Goal: Task Accomplishment & Management: Use online tool/utility

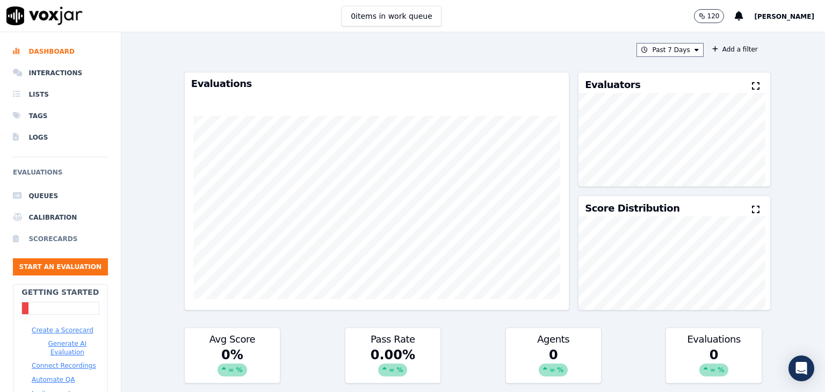
click at [56, 238] on li "Scorecards" at bounding box center [60, 238] width 95 height 21
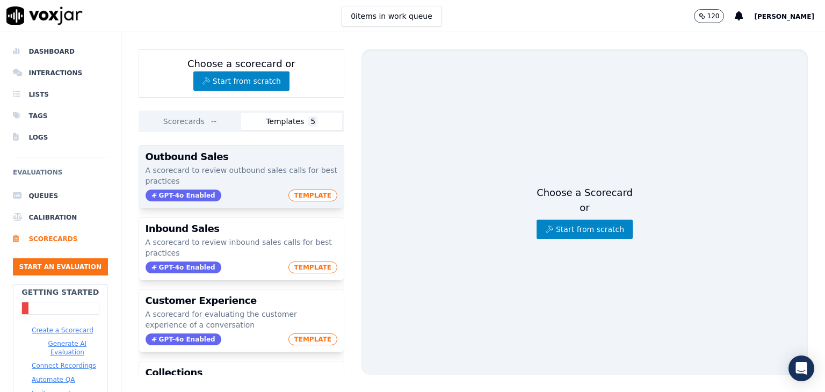
click at [223, 176] on p "A scorecard to review outbound sales calls for best practices" at bounding box center [242, 175] width 192 height 21
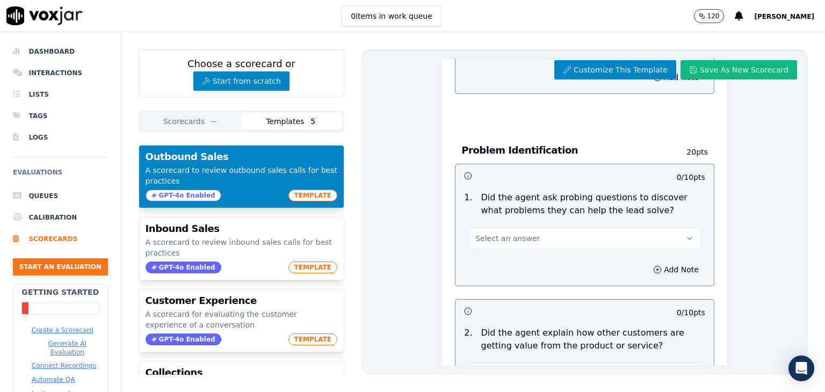
scroll to position [510, 0]
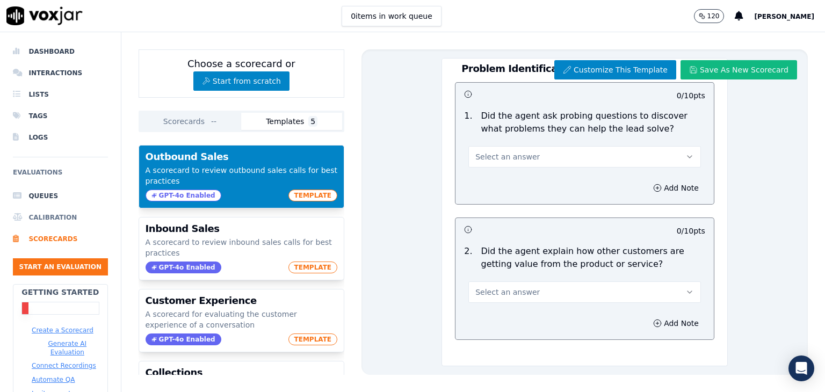
click at [59, 217] on li "Calibration" at bounding box center [60, 217] width 95 height 21
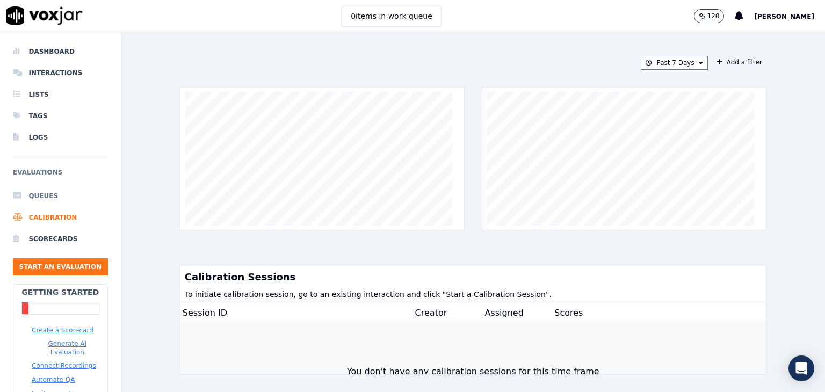
click at [43, 196] on li "Queues" at bounding box center [60, 195] width 95 height 21
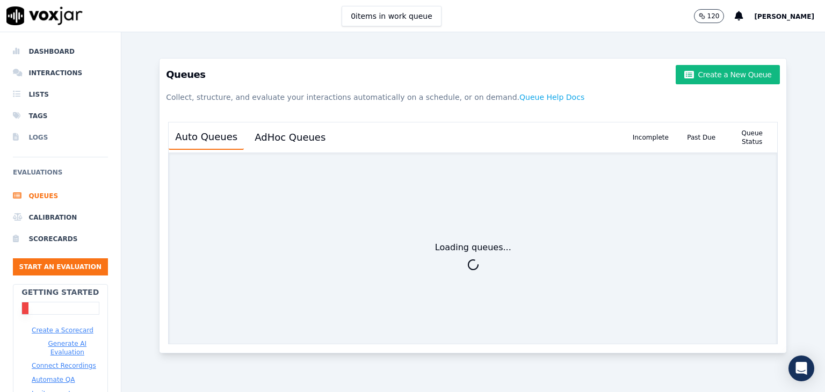
click at [41, 136] on li "Logs" at bounding box center [60, 137] width 95 height 21
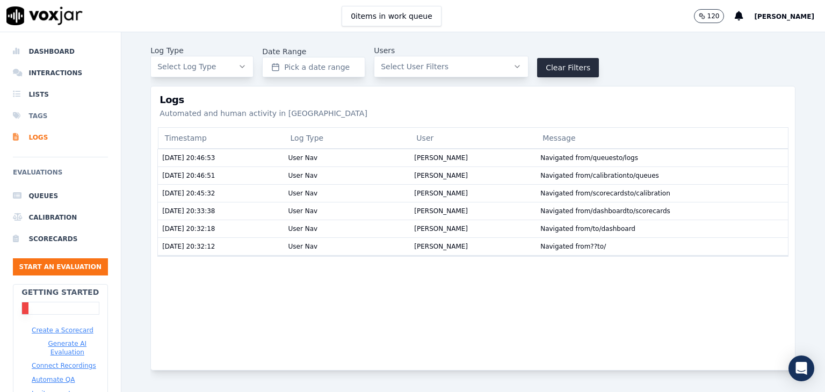
click at [39, 115] on li "Tags" at bounding box center [60, 115] width 95 height 21
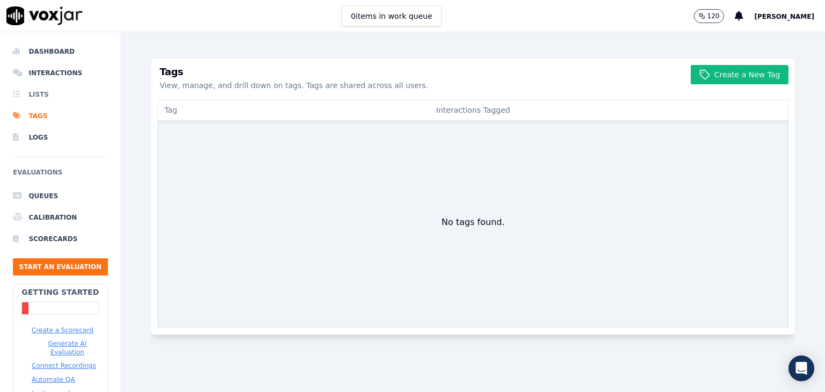
click at [37, 92] on li "Lists" at bounding box center [60, 94] width 95 height 21
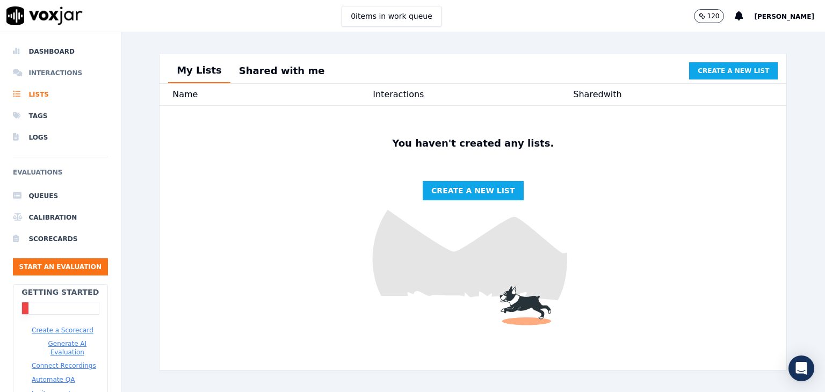
click at [45, 70] on li "Interactions" at bounding box center [60, 72] width 95 height 21
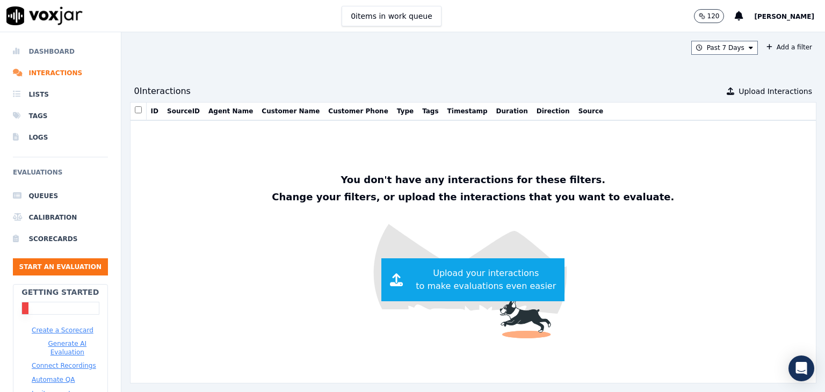
click at [47, 55] on li "Dashboard" at bounding box center [60, 51] width 95 height 21
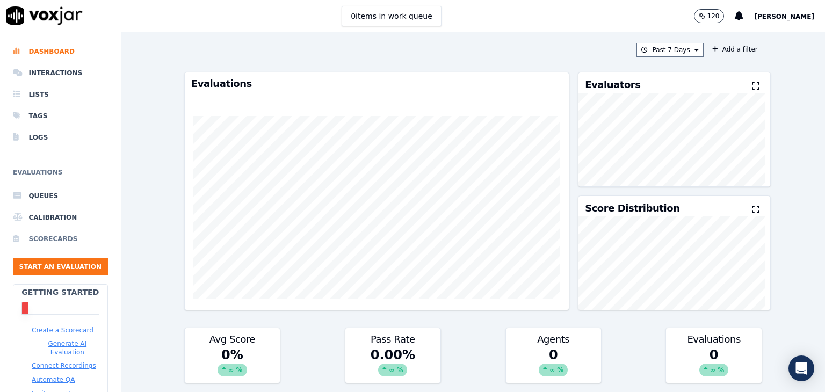
scroll to position [81, 0]
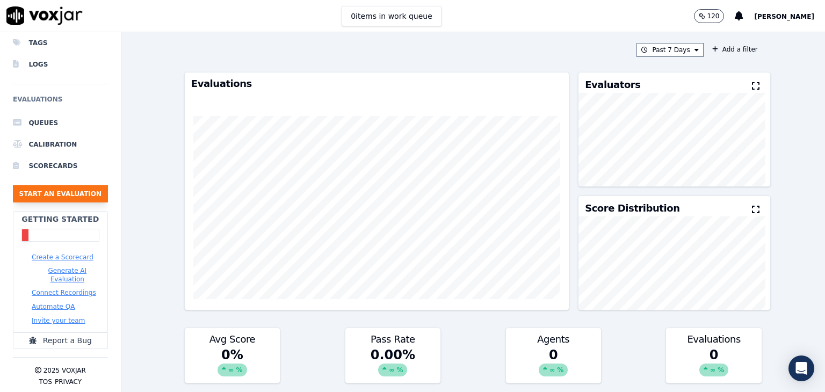
click at [66, 185] on button "Start an Evaluation" at bounding box center [60, 193] width 95 height 17
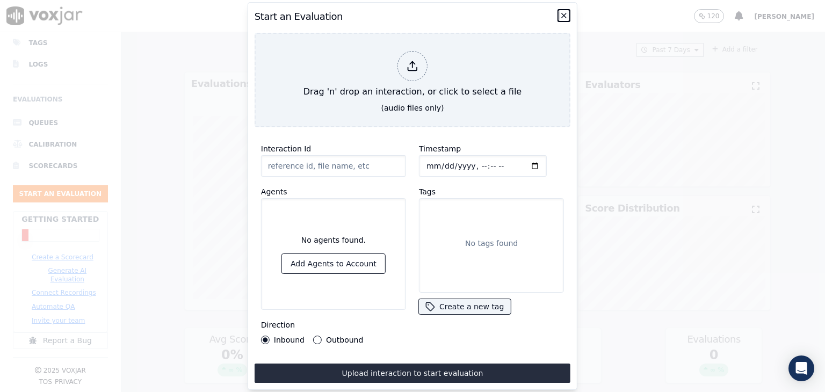
click at [564, 11] on icon "button" at bounding box center [564, 15] width 9 height 9
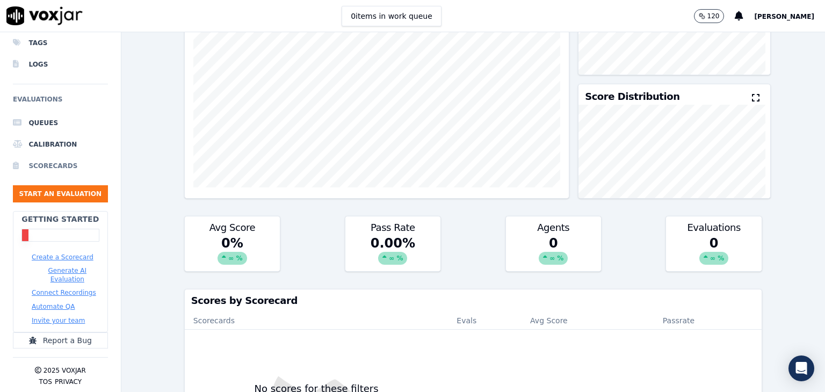
scroll to position [115, 0]
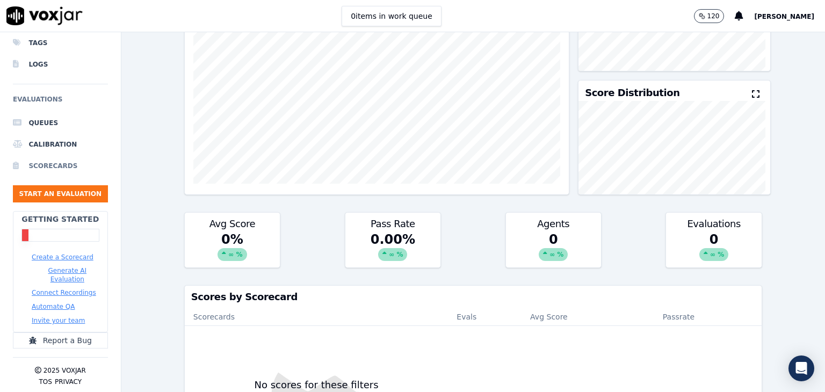
click at [57, 155] on li "Scorecards" at bounding box center [60, 165] width 95 height 21
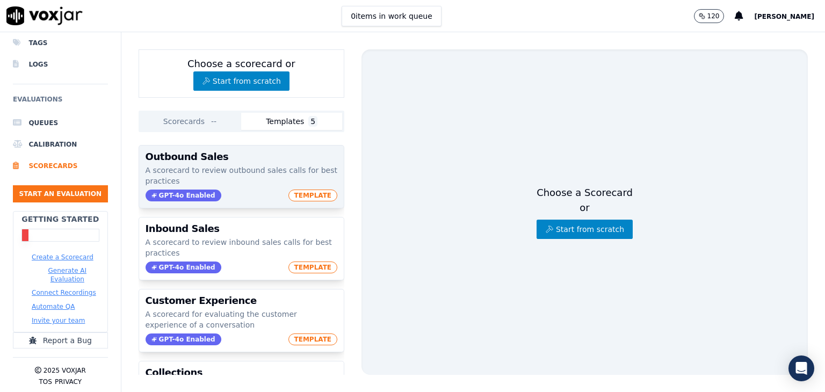
click at [207, 168] on p "A scorecard to review outbound sales calls for best practices" at bounding box center [242, 175] width 192 height 21
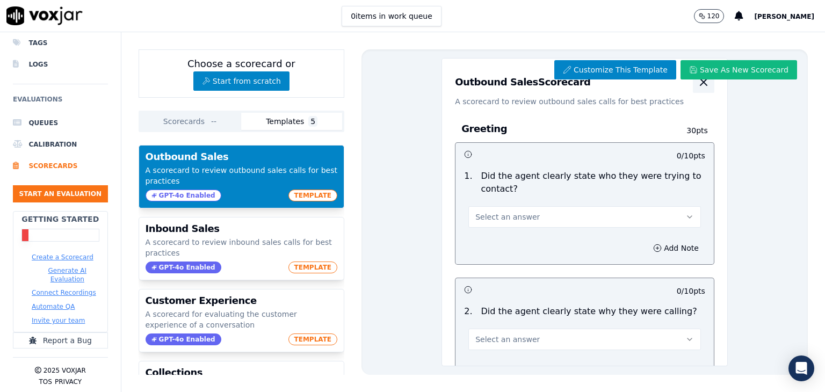
click at [697, 84] on icon "button" at bounding box center [703, 82] width 13 height 13
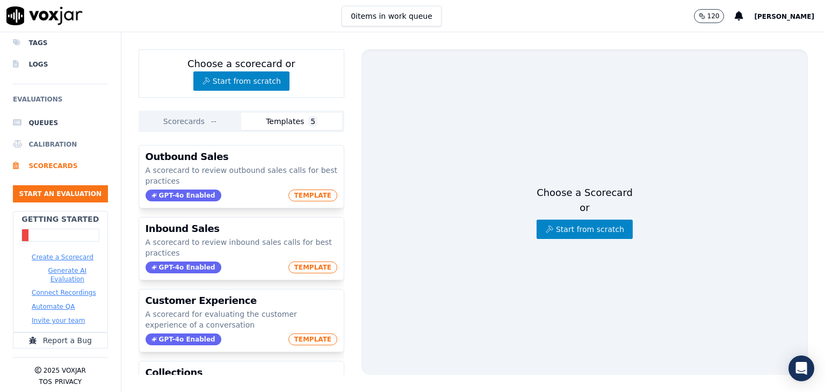
click at [53, 134] on li "Calibration" at bounding box center [60, 144] width 95 height 21
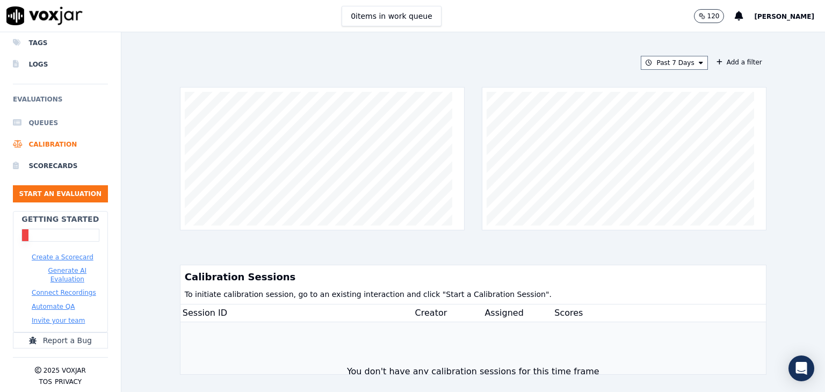
click at [39, 114] on li "Queues" at bounding box center [60, 122] width 95 height 21
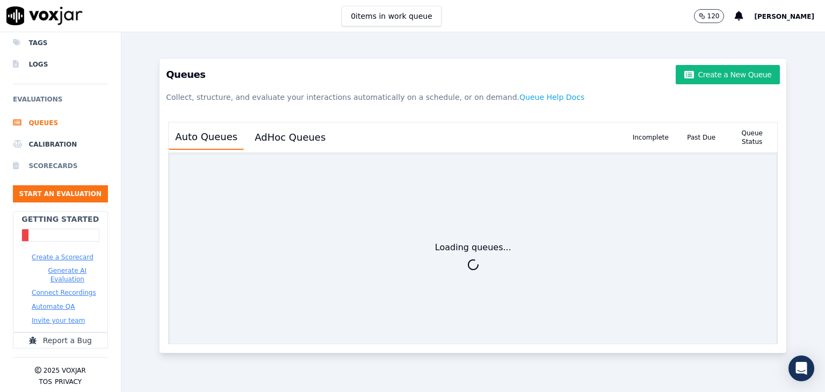
click at [47, 157] on li "Scorecards" at bounding box center [60, 165] width 95 height 21
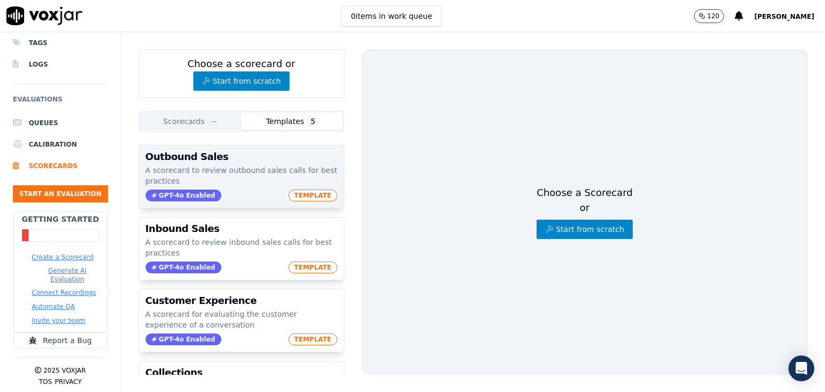
click at [173, 200] on span "GPT-4o Enabled" at bounding box center [184, 196] width 76 height 12
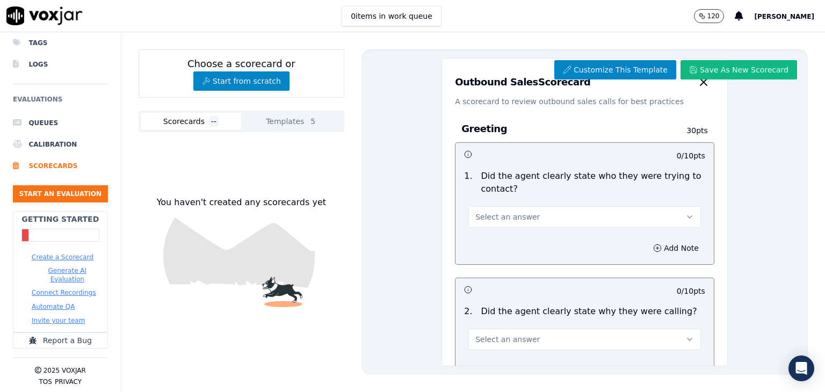
click at [176, 121] on button "Scorecards --" at bounding box center [191, 121] width 101 height 17
click at [260, 124] on button "Templates 5" at bounding box center [291, 121] width 101 height 17
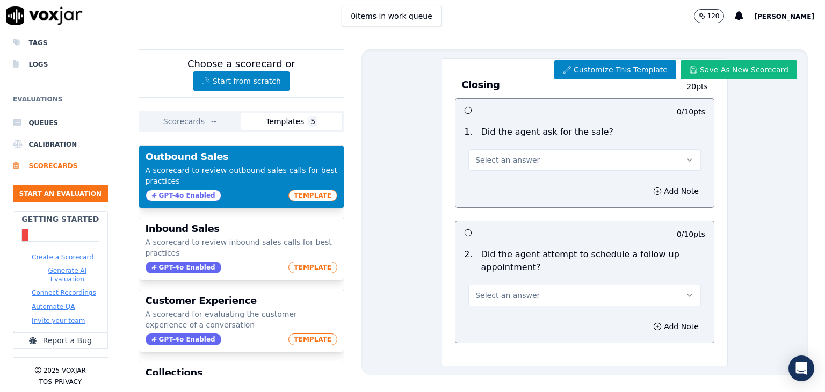
scroll to position [1196, 0]
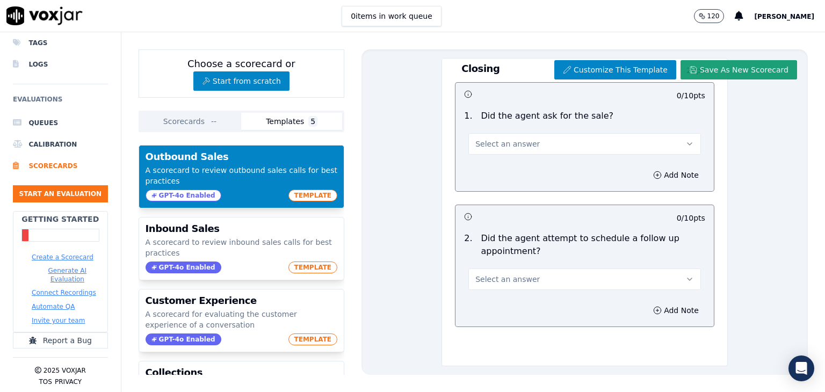
click at [691, 71] on button "Save As New Scorecard" at bounding box center [738, 69] width 117 height 19
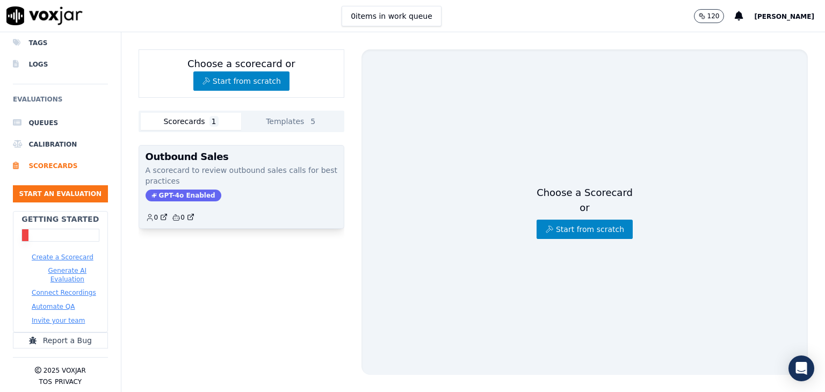
click at [185, 193] on span "GPT-4o Enabled" at bounding box center [184, 196] width 76 height 12
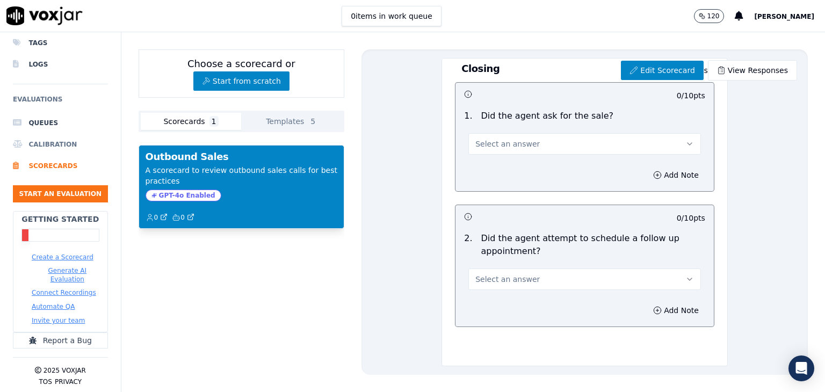
click at [41, 138] on li "Calibration" at bounding box center [60, 144] width 95 height 21
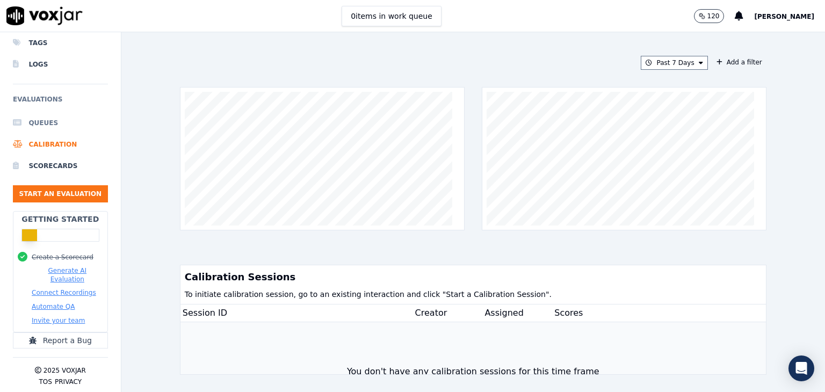
click at [41, 120] on li "Queues" at bounding box center [60, 122] width 95 height 21
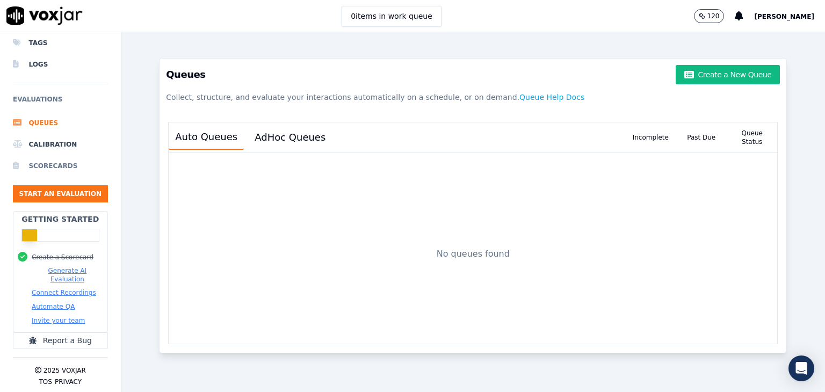
click at [41, 157] on li "Scorecards" at bounding box center [60, 165] width 95 height 21
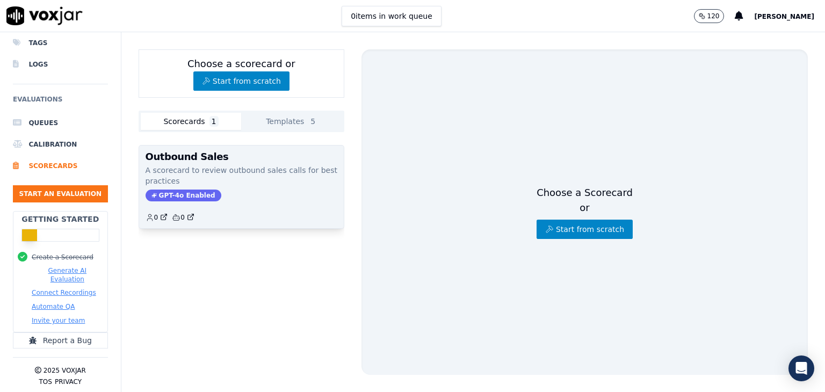
click at [177, 199] on span "GPT-4o Enabled" at bounding box center [184, 196] width 76 height 12
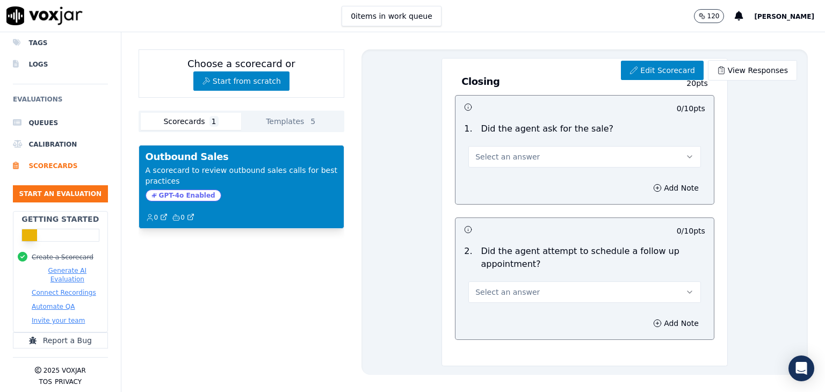
scroll to position [1196, 0]
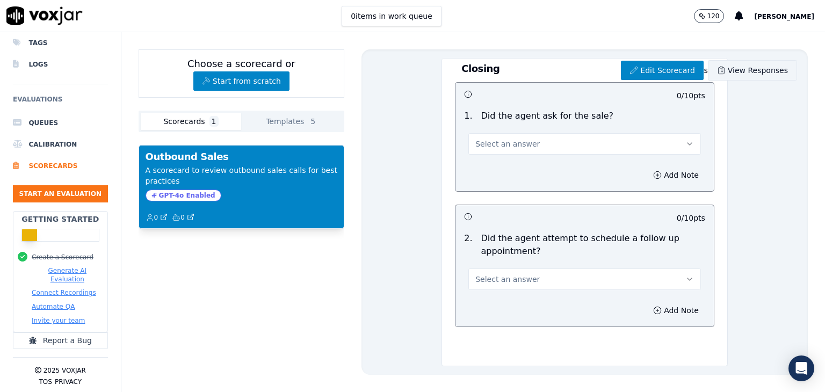
click at [743, 78] on link "View Responses" at bounding box center [752, 70] width 89 height 20
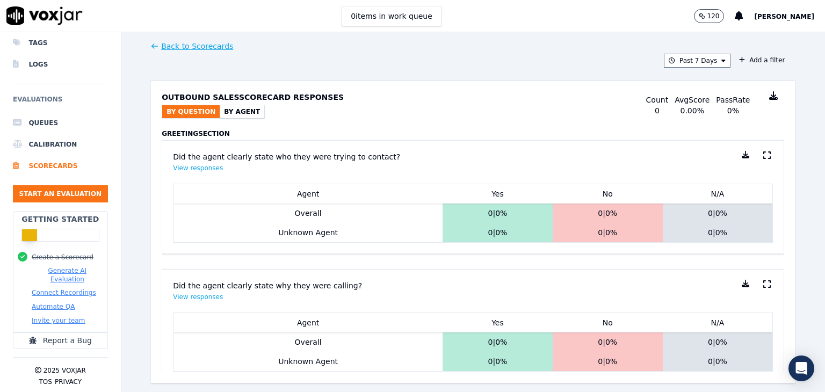
click at [181, 49] on link "Back to Scorecards" at bounding box center [191, 46] width 83 height 11
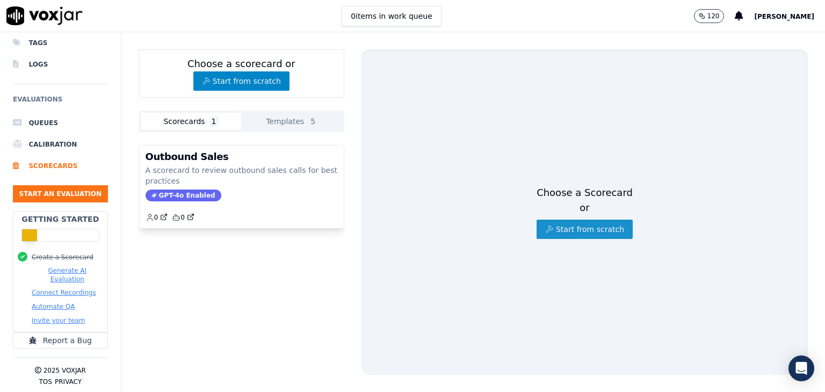
click at [580, 226] on button "Start from scratch" at bounding box center [585, 229] width 96 height 19
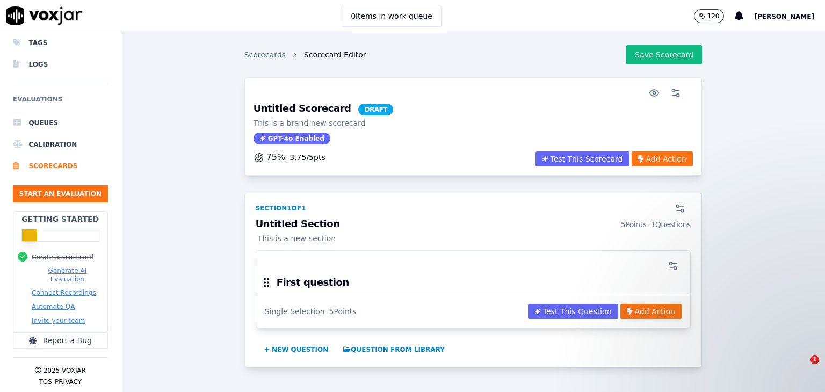
click at [268, 136] on span "GPT-4o Enabled" at bounding box center [292, 139] width 77 height 12
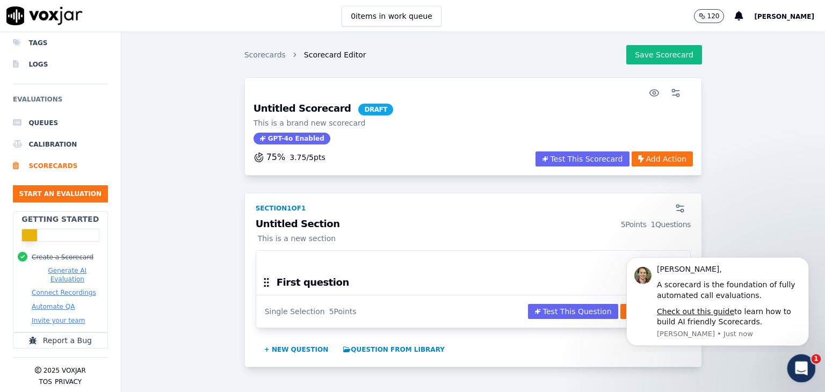
click at [798, 368] on icon "Open Intercom Messenger" at bounding box center [800, 367] width 8 height 9
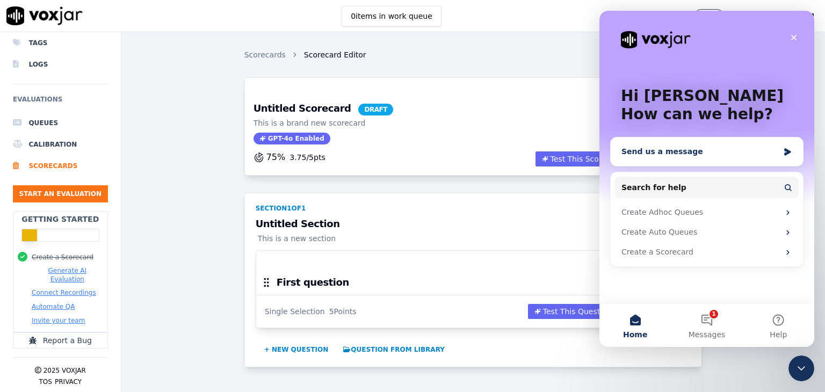
click at [675, 149] on div "Send us a message" at bounding box center [699, 151] width 157 height 11
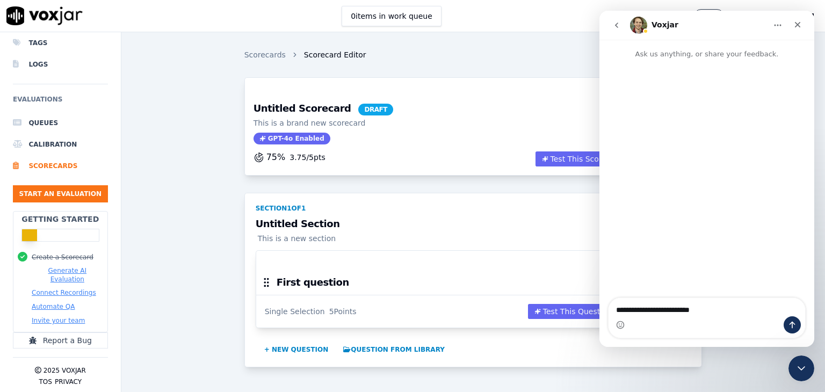
type textarea "**********"
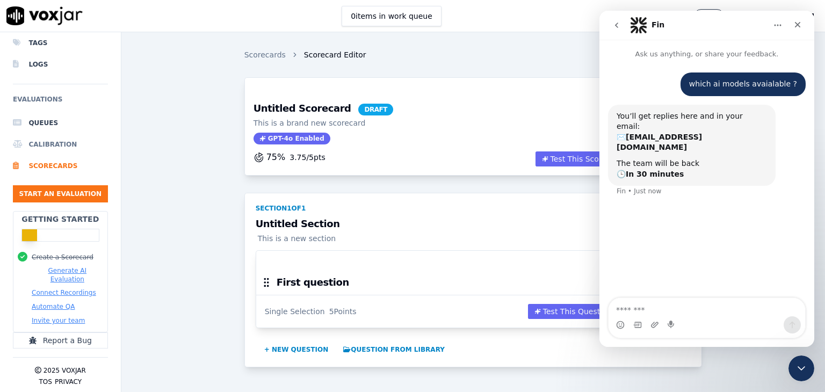
click at [52, 141] on li "Calibration" at bounding box center [60, 144] width 95 height 21
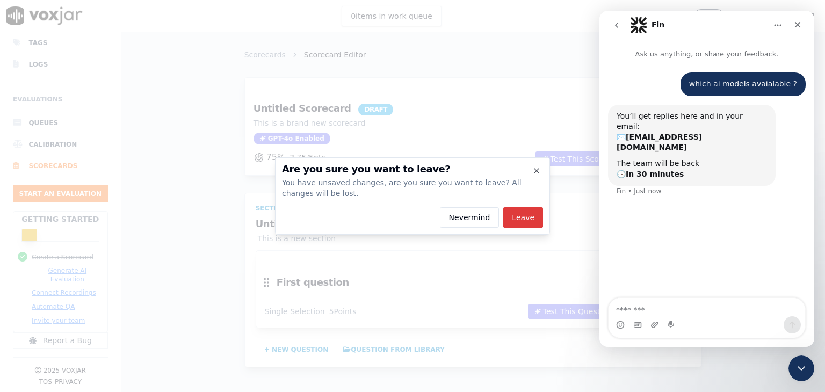
click at [535, 211] on button "Leave" at bounding box center [523, 217] width 40 height 20
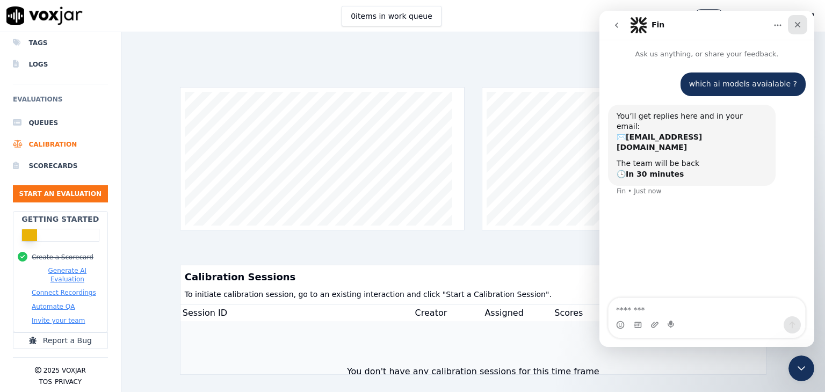
click at [793, 27] on icon "Close" at bounding box center [797, 24] width 9 height 9
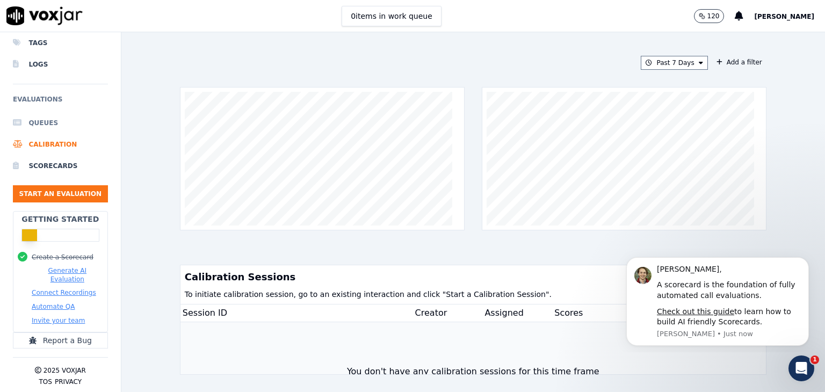
click at [50, 112] on li "Queues" at bounding box center [60, 122] width 95 height 21
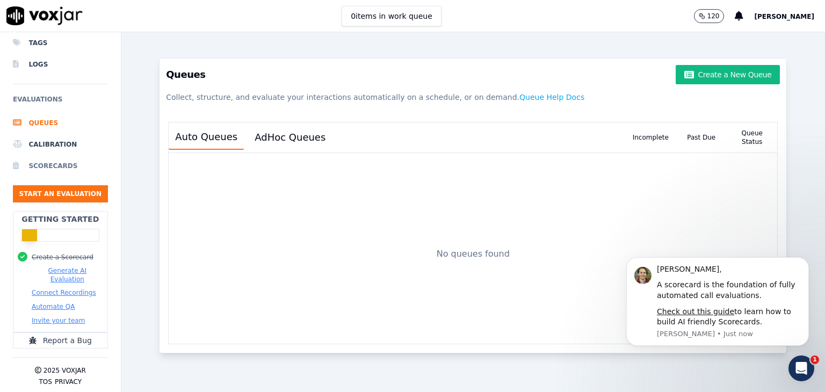
click at [52, 163] on li "Scorecards" at bounding box center [60, 165] width 95 height 21
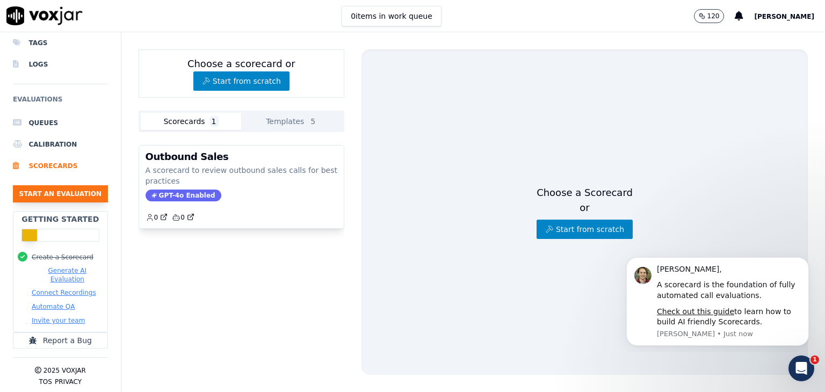
click at [55, 185] on button "Start an Evaluation" at bounding box center [60, 193] width 95 height 17
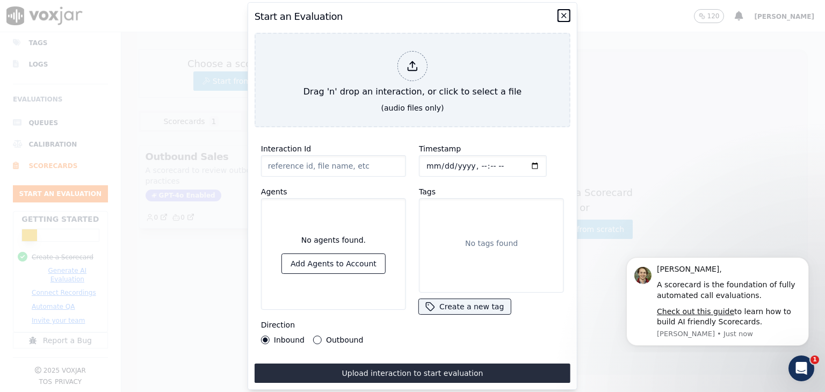
click at [563, 11] on icon "button" at bounding box center [564, 15] width 9 height 9
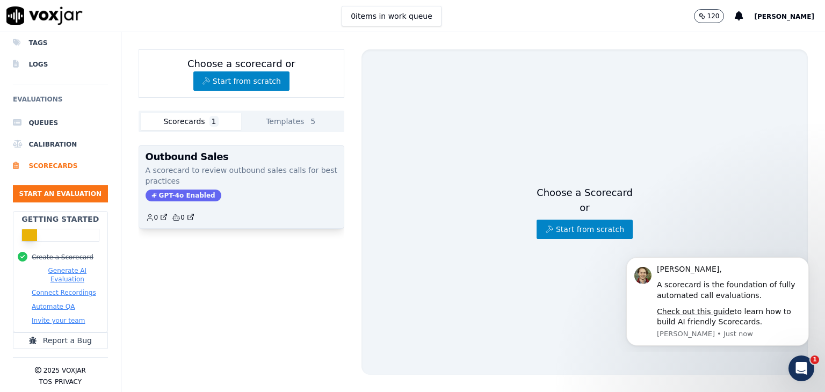
click at [245, 181] on p "A scorecard to review outbound sales calls for best practices" at bounding box center [242, 175] width 192 height 21
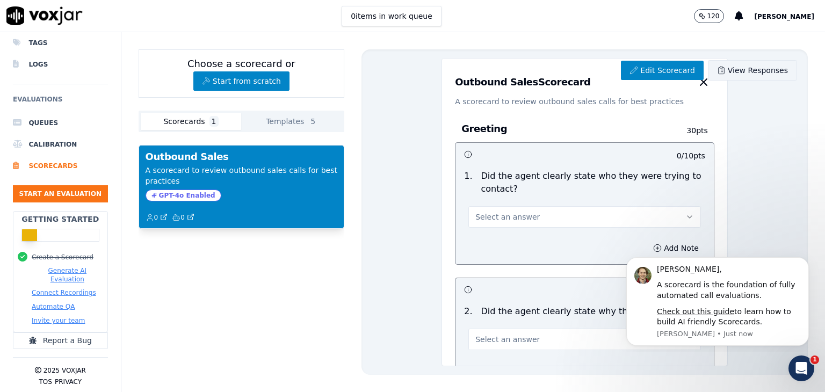
click at [733, 71] on link "View Responses" at bounding box center [752, 70] width 89 height 20
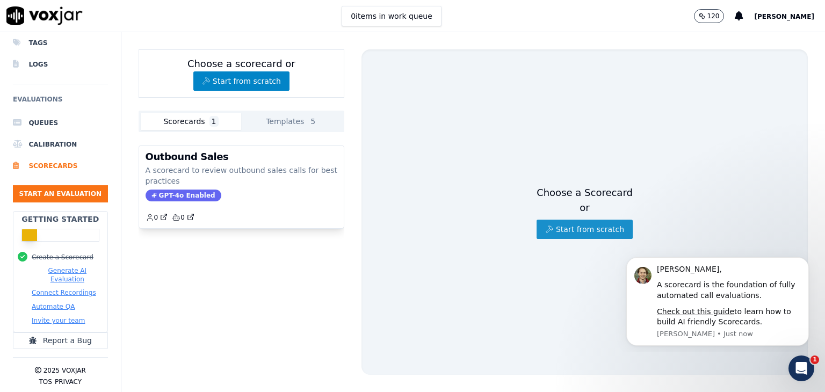
click at [561, 221] on button "Start from scratch" at bounding box center [585, 229] width 96 height 19
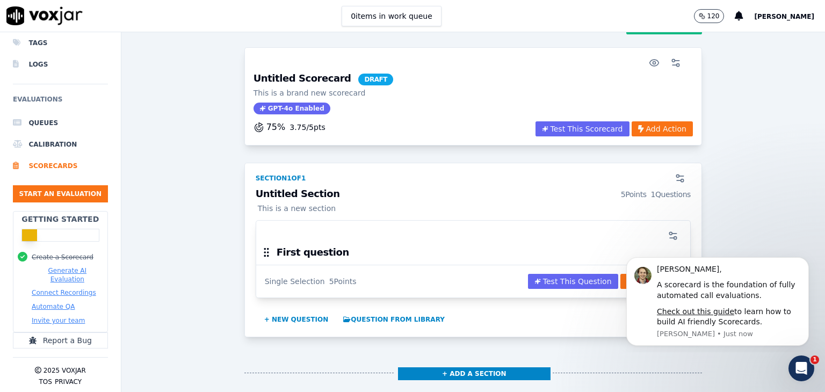
scroll to position [30, 0]
click at [563, 123] on button "Test This Scorecard" at bounding box center [582, 128] width 94 height 15
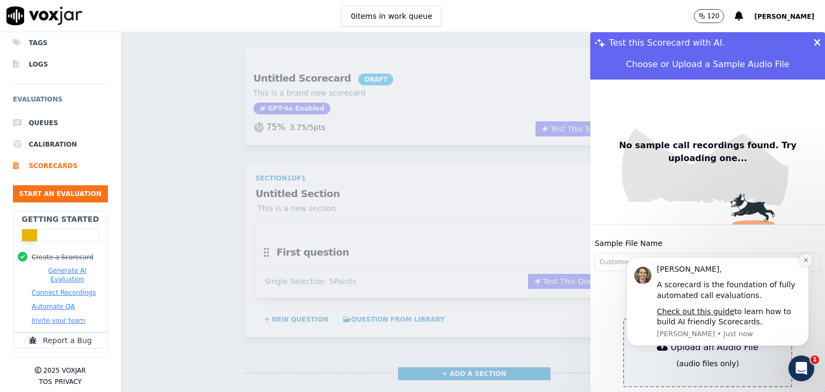
click at [805, 263] on icon "Dismiss notification" at bounding box center [806, 260] width 6 height 6
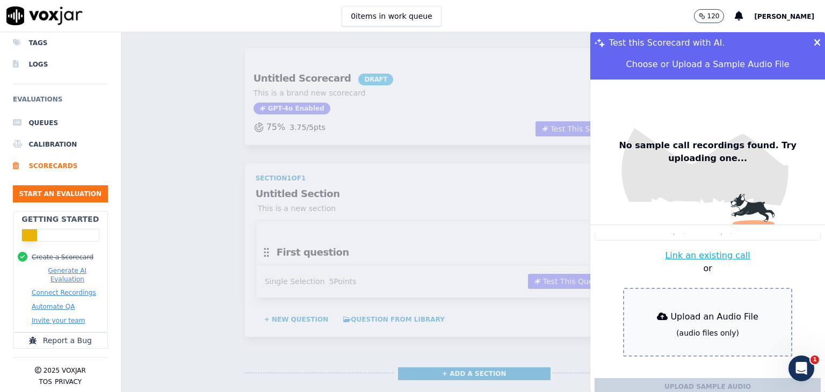
scroll to position [51, 0]
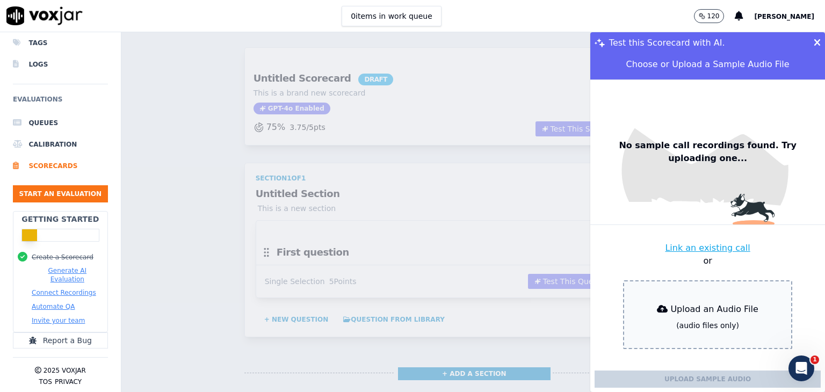
click at [814, 44] on icon at bounding box center [817, 43] width 7 height 10
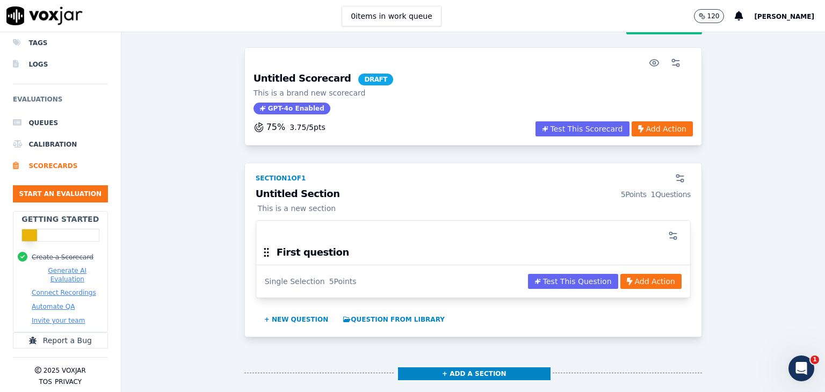
scroll to position [0, 0]
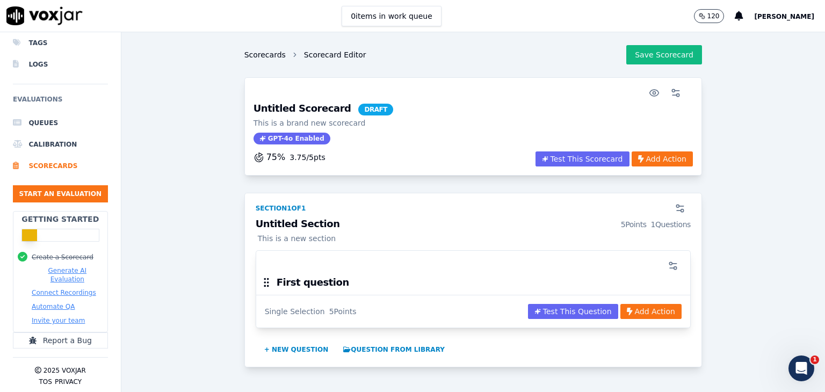
click at [255, 54] on link "Scorecards" at bounding box center [264, 54] width 41 height 11
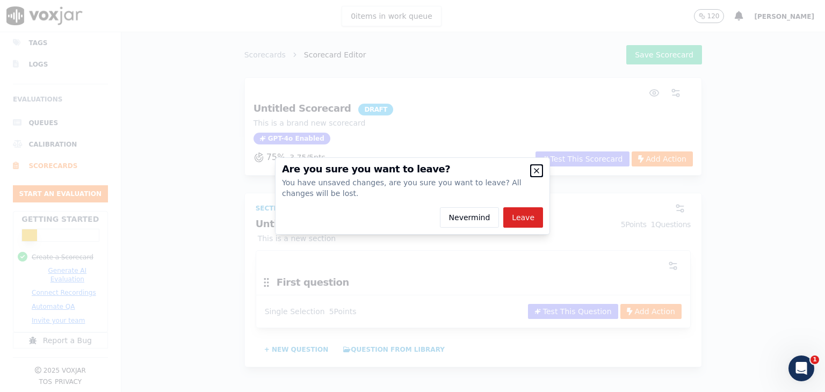
click at [537, 170] on icon "button" at bounding box center [536, 171] width 4 height 4
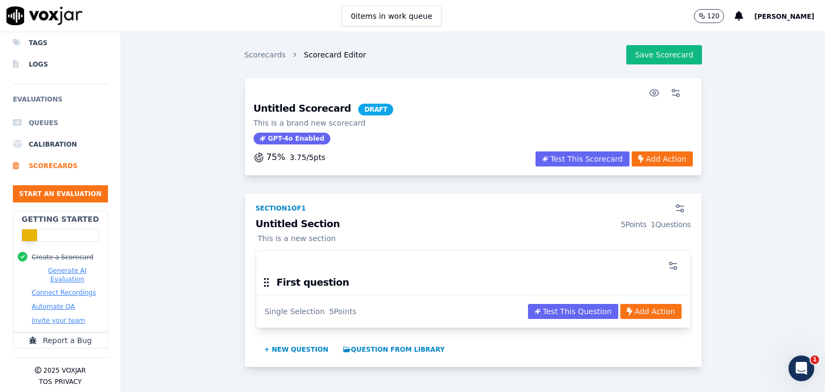
click at [46, 112] on li "Queues" at bounding box center [60, 122] width 95 height 21
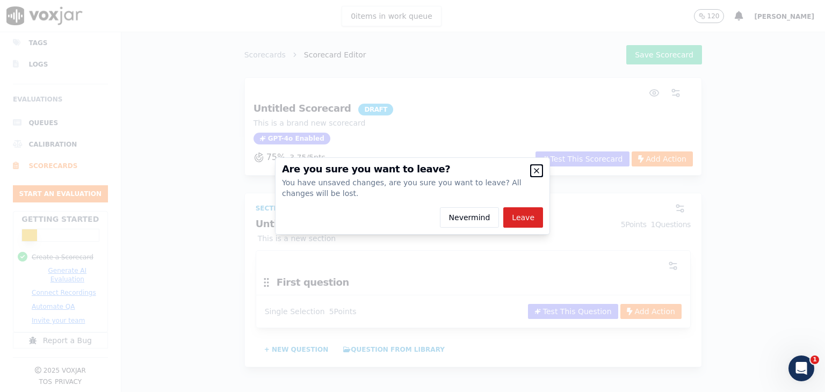
click at [535, 169] on icon "button" at bounding box center [536, 171] width 4 height 4
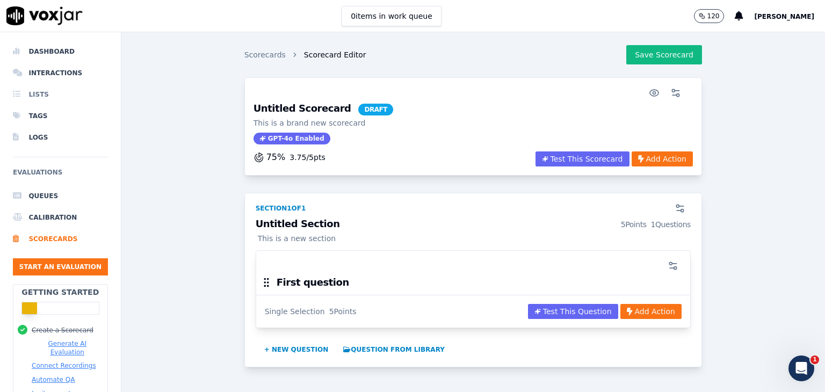
click at [31, 96] on li "Lists" at bounding box center [60, 94] width 95 height 21
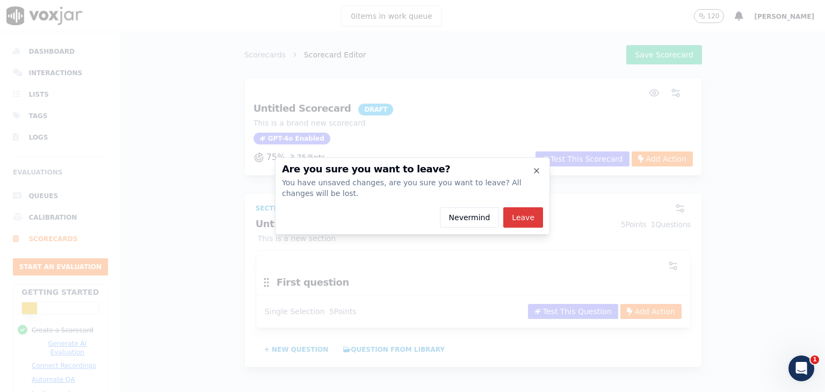
click at [520, 224] on button "Leave" at bounding box center [523, 217] width 40 height 20
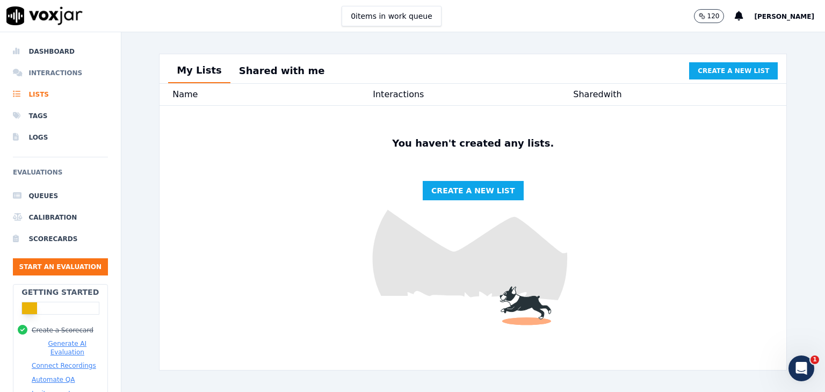
click at [58, 69] on li "Interactions" at bounding box center [60, 72] width 95 height 21
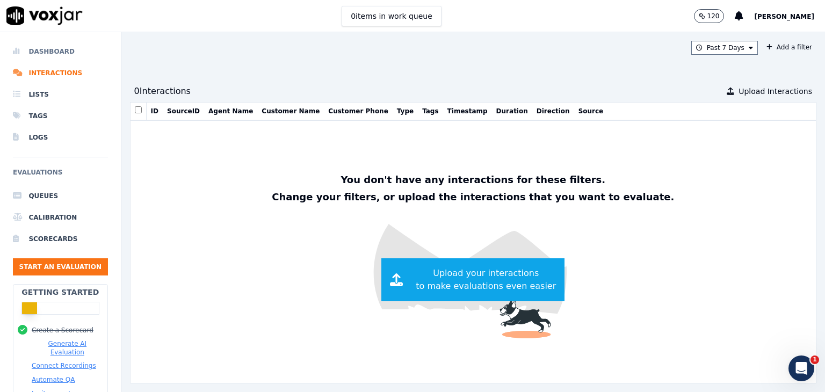
click at [54, 52] on li "Dashboard" at bounding box center [60, 51] width 95 height 21
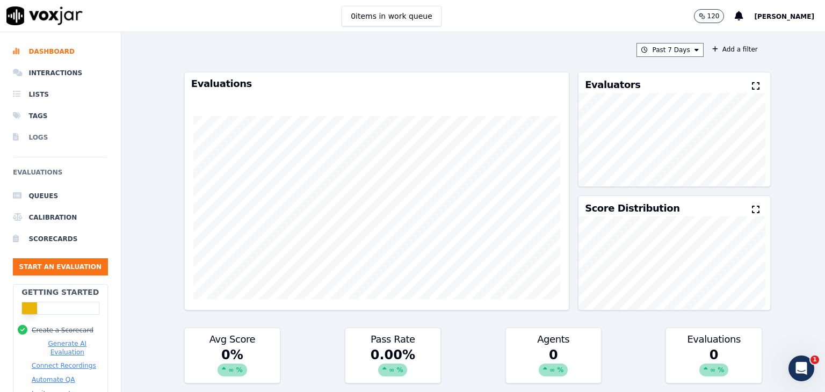
click at [39, 143] on li "Logs" at bounding box center [60, 137] width 95 height 21
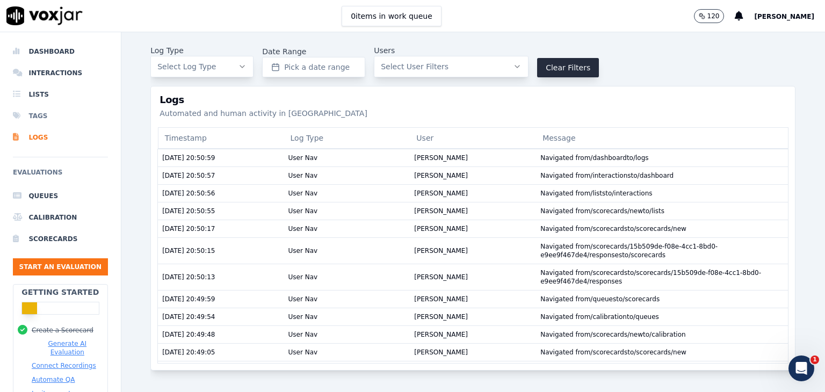
click at [34, 118] on li "Tags" at bounding box center [60, 115] width 95 height 21
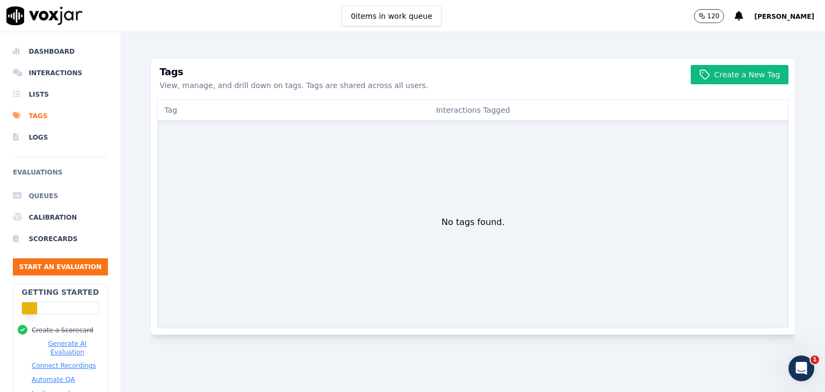
click at [44, 193] on li "Queues" at bounding box center [60, 195] width 95 height 21
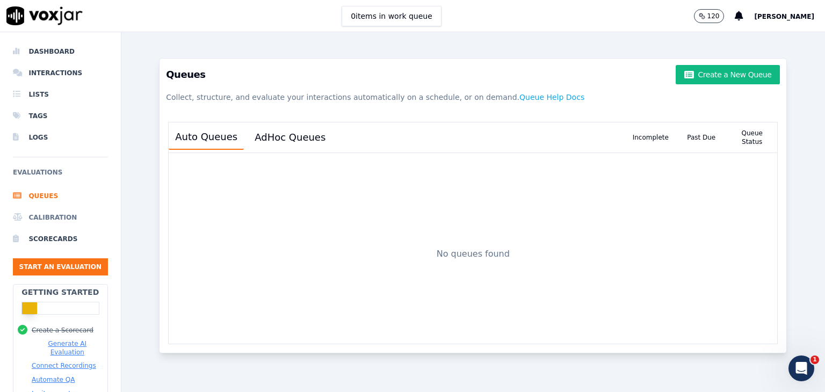
click at [53, 216] on li "Calibration" at bounding box center [60, 217] width 95 height 21
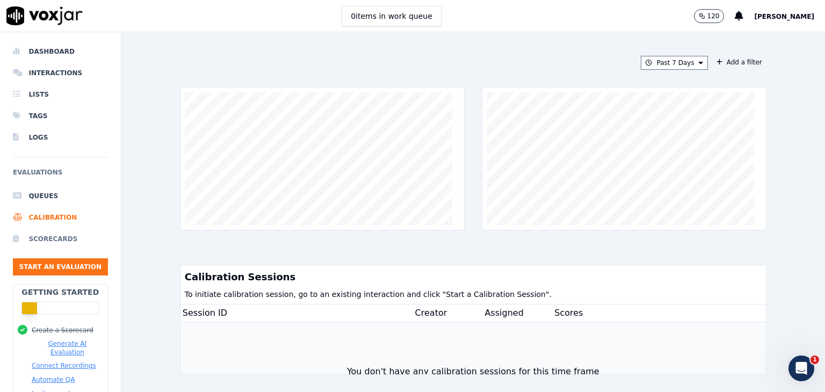
click at [53, 239] on li "Scorecards" at bounding box center [60, 238] width 95 height 21
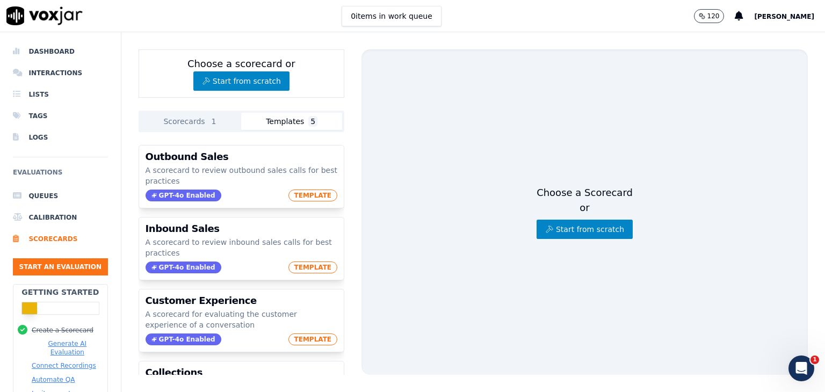
click at [295, 125] on button "Templates 5" at bounding box center [291, 121] width 101 height 17
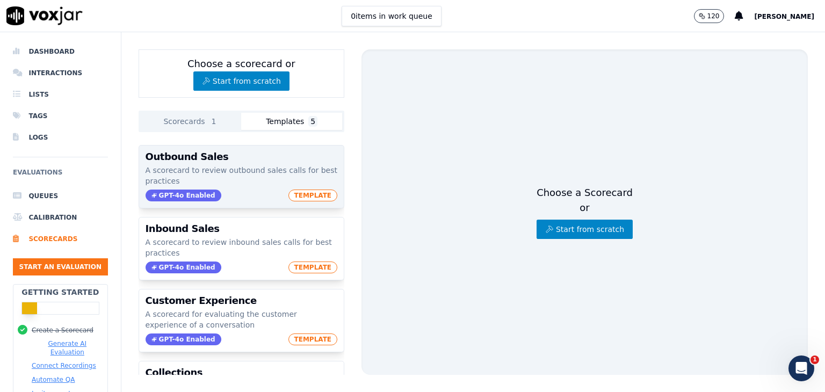
click at [168, 190] on span "GPT-4o Enabled" at bounding box center [184, 196] width 76 height 12
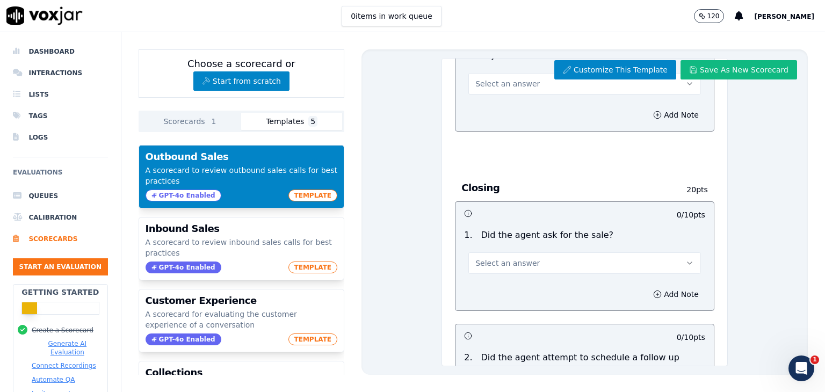
scroll to position [1196, 0]
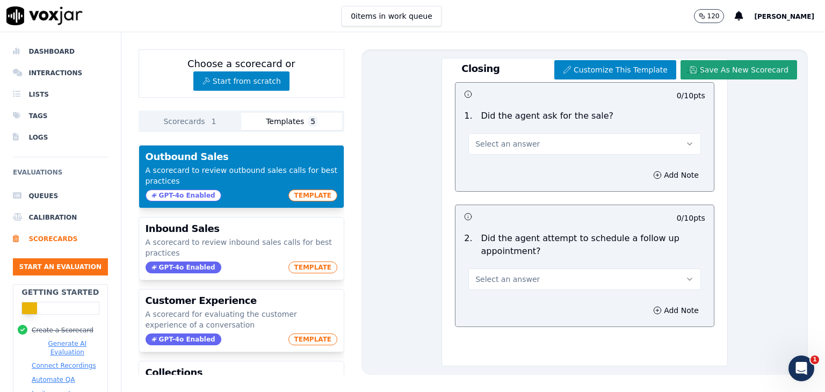
click at [721, 64] on button "Save As New Scorecard" at bounding box center [738, 69] width 117 height 19
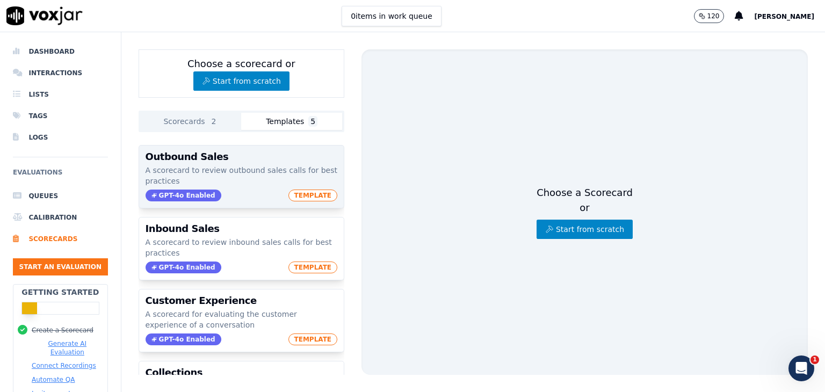
click at [239, 177] on p "A scorecard to review outbound sales calls for best practices" at bounding box center [242, 175] width 192 height 21
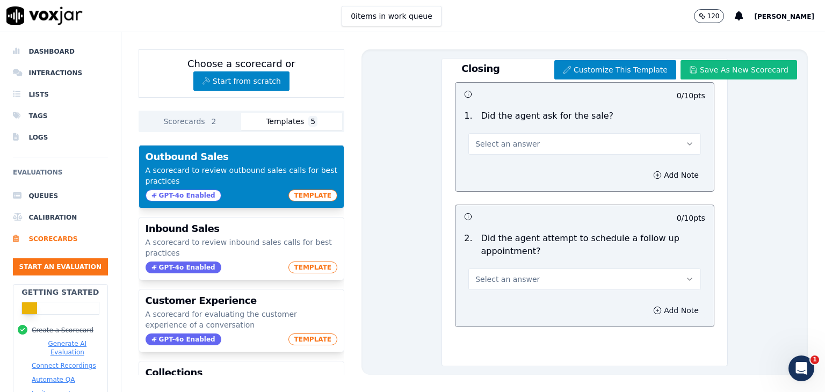
click at [653, 306] on icon "button" at bounding box center [657, 310] width 9 height 9
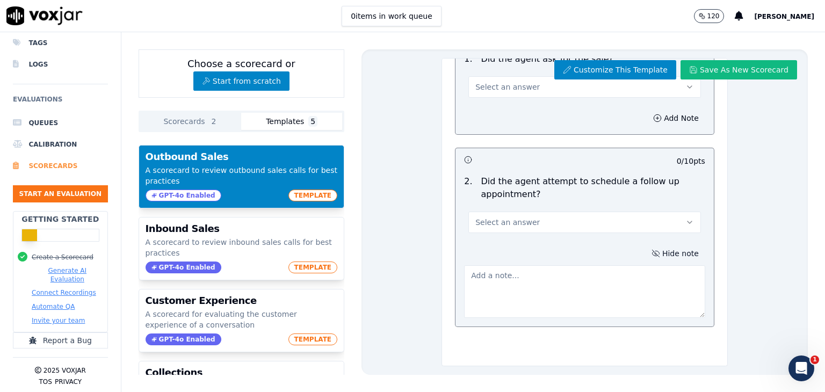
scroll to position [80, 0]
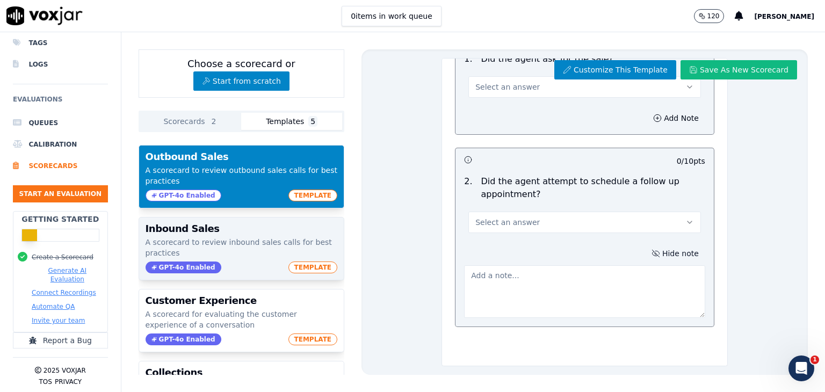
click at [184, 266] on span "GPT-4o Enabled" at bounding box center [184, 268] width 76 height 12
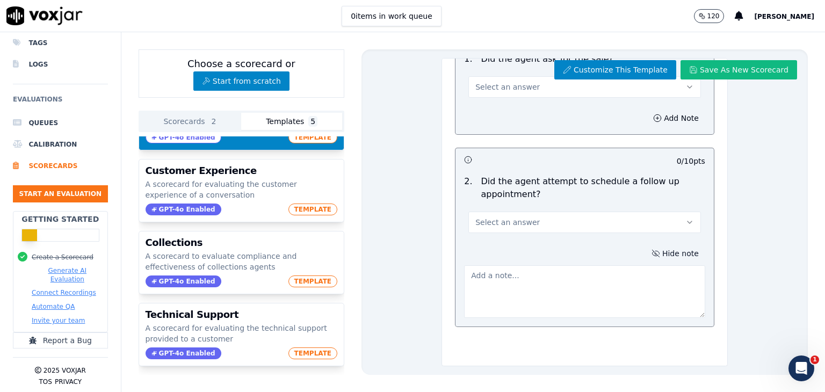
scroll to position [152, 0]
click at [250, 251] on p "A scorecard to evaluate compliance and effectiveness of collections agents" at bounding box center [242, 261] width 192 height 21
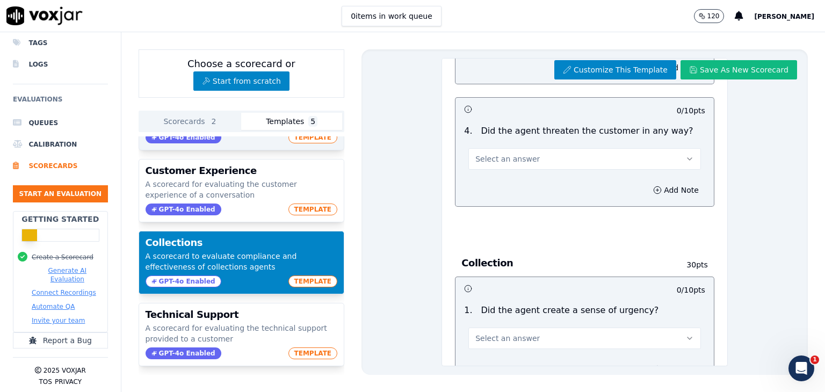
scroll to position [1508, 0]
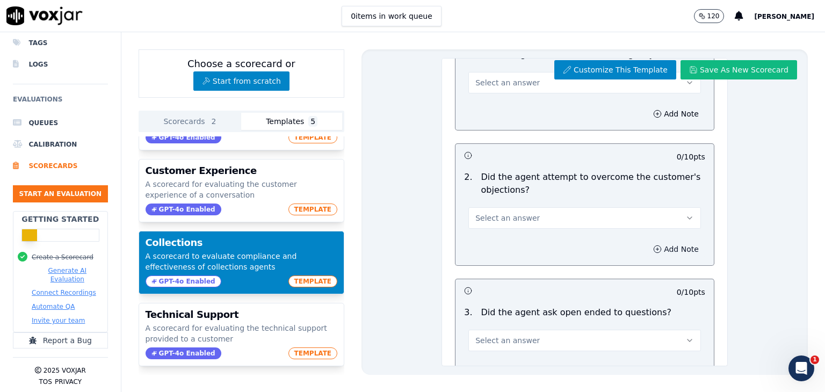
click at [181, 276] on span "GPT-4o Enabled" at bounding box center [184, 282] width 76 height 12
click at [290, 276] on span "TEMPLATE" at bounding box center [312, 282] width 49 height 12
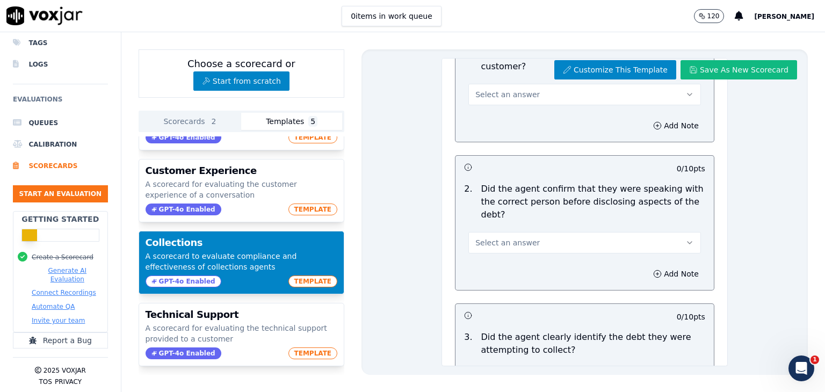
scroll to position [0, 0]
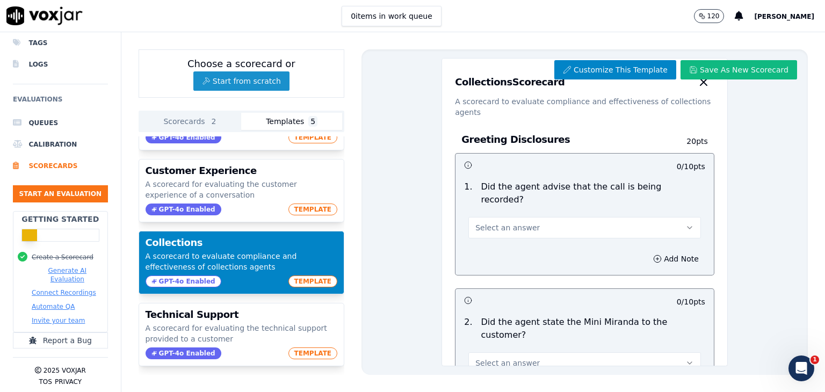
click at [234, 83] on button "Start from scratch" at bounding box center [241, 80] width 96 height 19
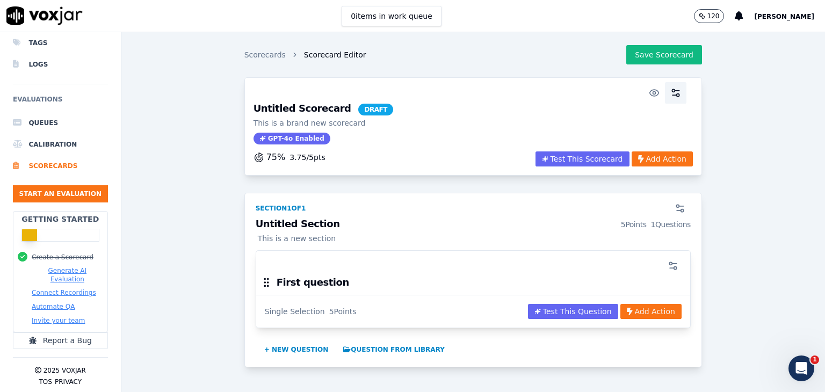
click at [670, 94] on icon "button" at bounding box center [675, 93] width 11 height 11
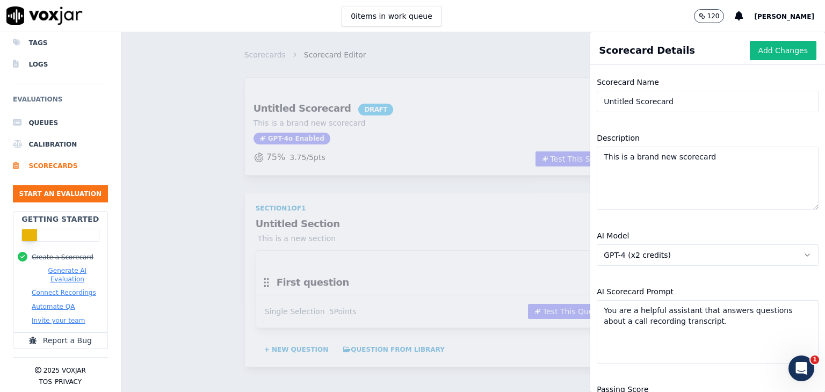
scroll to position [95, 0]
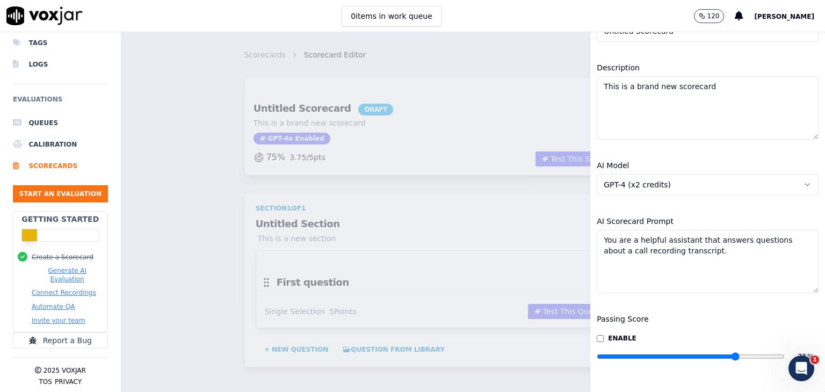
click at [790, 174] on button "GPT-4 (x2 credits)" at bounding box center [708, 184] width 222 height 21
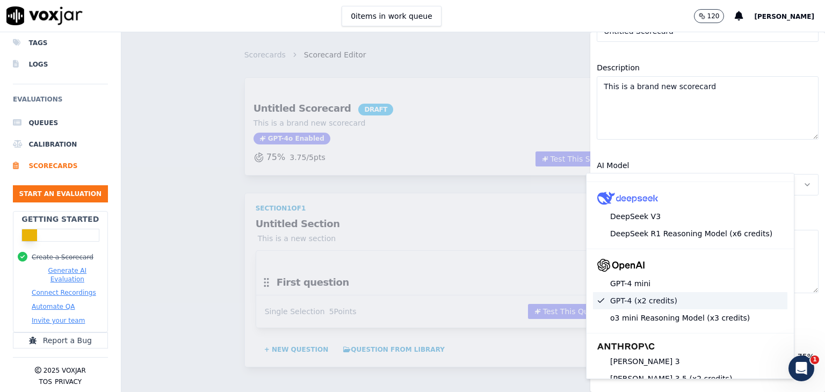
scroll to position [0, 0]
